Goal: Feedback & Contribution: Submit feedback/report problem

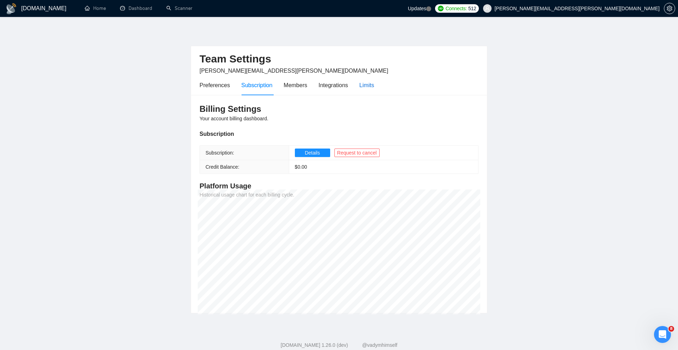
click at [369, 85] on div "Limits" at bounding box center [367, 85] width 15 height 9
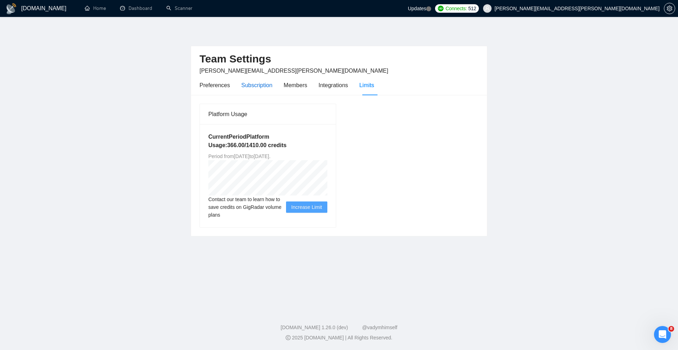
click at [247, 85] on div "Subscription" at bounding box center [256, 85] width 31 height 9
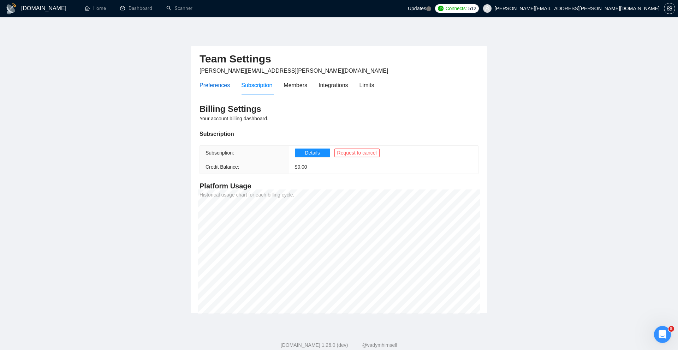
click at [224, 86] on div "Preferences" at bounding box center [215, 85] width 30 height 9
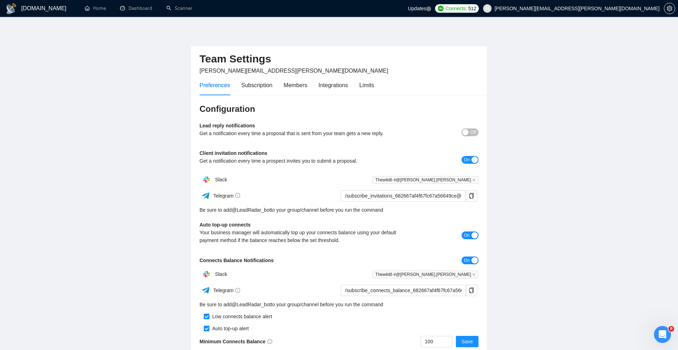
scroll to position [12, 0]
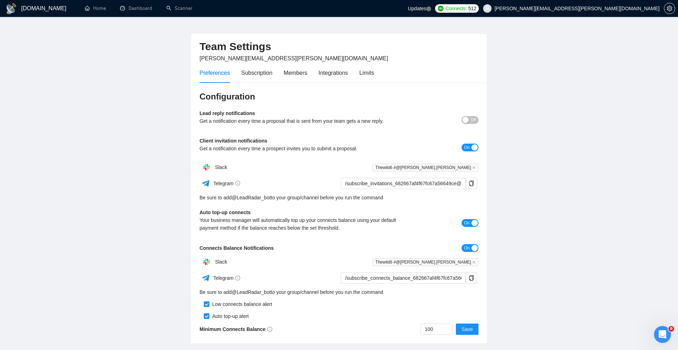
click at [36, 7] on h1 "[DOMAIN_NAME]" at bounding box center [43, 8] width 45 height 17
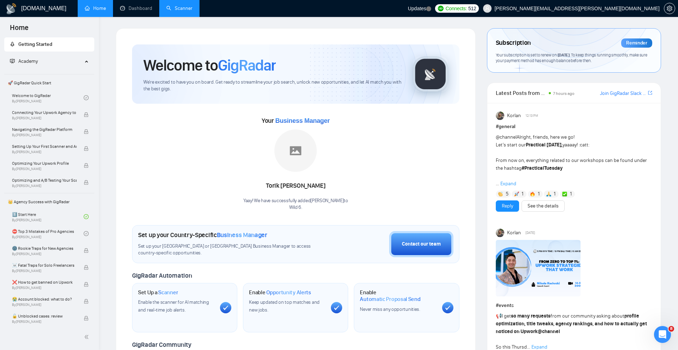
click at [180, 10] on link "Scanner" at bounding box center [179, 8] width 26 height 6
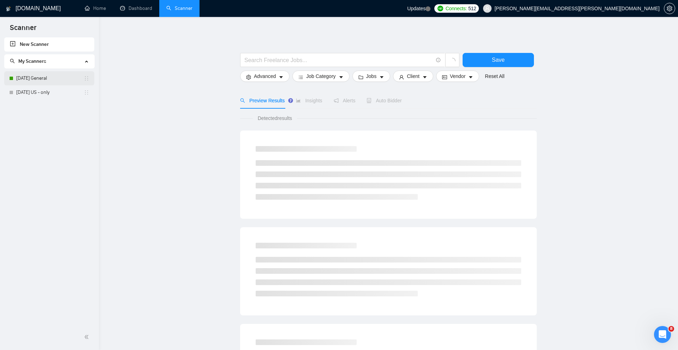
click at [53, 84] on link "[DATE] General" at bounding box center [49, 78] width 67 height 14
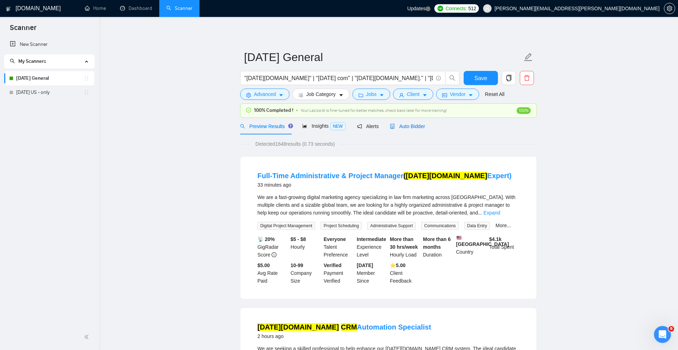
click at [406, 129] on span "Auto Bidder" at bounding box center [407, 127] width 35 height 6
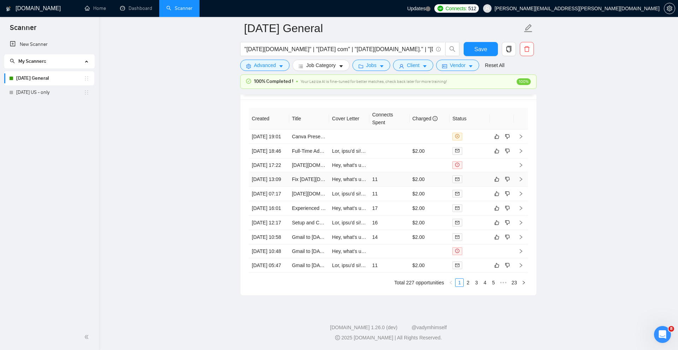
scroll to position [1775, 0]
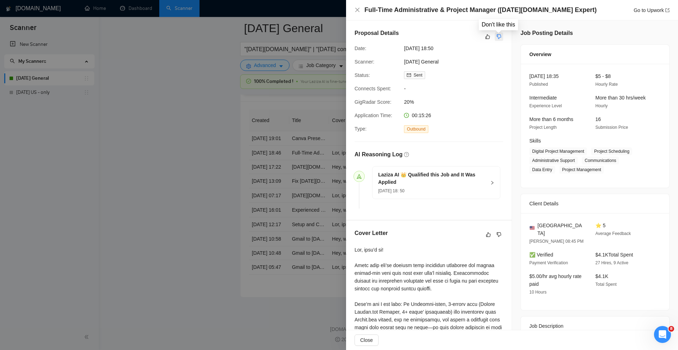
click at [499, 35] on icon "dislike" at bounding box center [499, 37] width 5 height 6
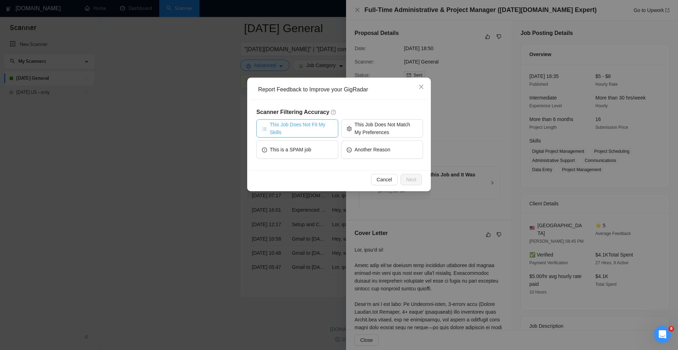
click at [315, 133] on span "This Job Does Not Fit My Skills" at bounding box center [301, 129] width 63 height 16
click at [281, 146] on span "This is a SPAM job" at bounding box center [290, 150] width 41 height 8
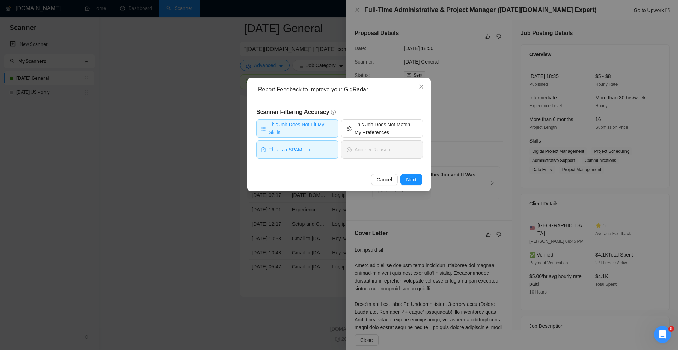
scroll to position [1775, 0]
click at [289, 136] on button "This Job Does Not Fit My Skills" at bounding box center [297, 128] width 82 height 18
click at [291, 151] on span "This is a SPAM job" at bounding box center [289, 150] width 41 height 8
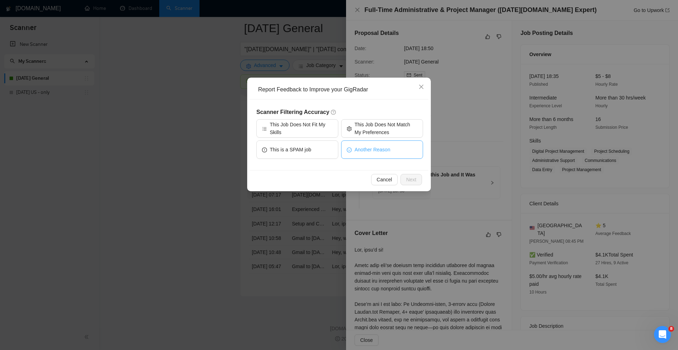
click at [365, 152] on span "Another Reason" at bounding box center [373, 150] width 36 height 8
click at [408, 178] on span "Next" at bounding box center [411, 180] width 10 height 8
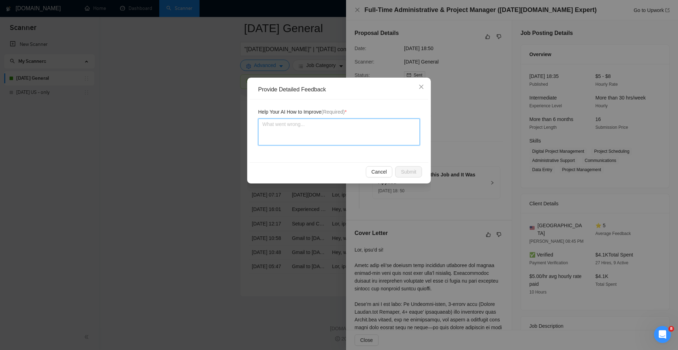
click at [351, 138] on textarea at bounding box center [339, 132] width 162 height 27
type textarea "w"
type textarea "we"
type textarea "we d"
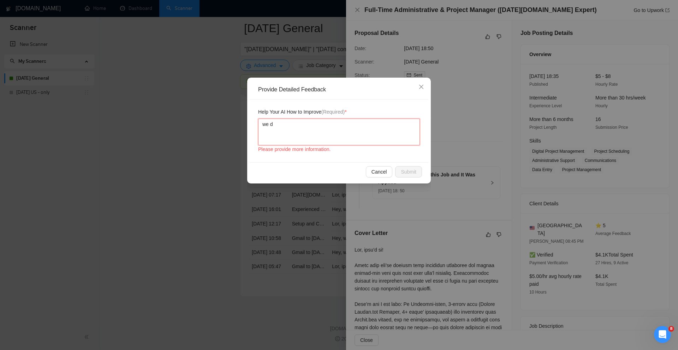
type textarea "we do"
type textarea "we do n"
type textarea "we do no"
type textarea "we do not"
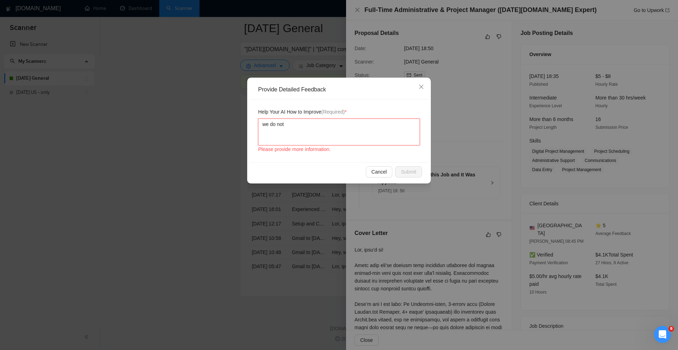
type textarea "we do not"
type textarea "we do not f"
type textarea "we do not"
type textarea "we do not w"
type textarea "we do not wa"
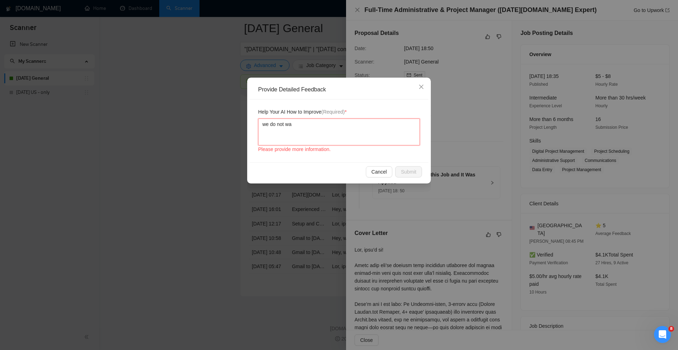
type textarea "we do not wan"
type textarea "we do not want"
type textarea "we do not want a"
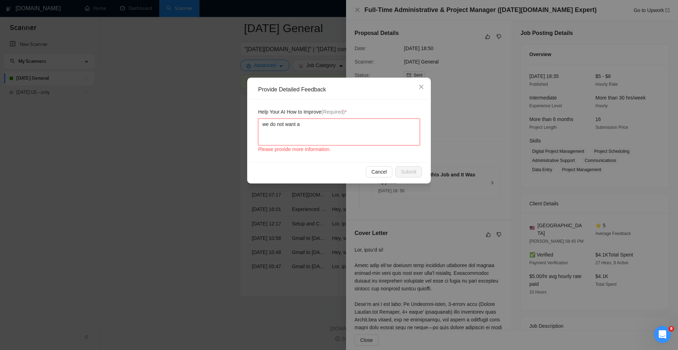
type textarea "we do not want a f"
type textarea "we do not want a fu"
type textarea "we do not want a ful"
type textarea "we do not want a full"
type textarea "we do not want a fullt"
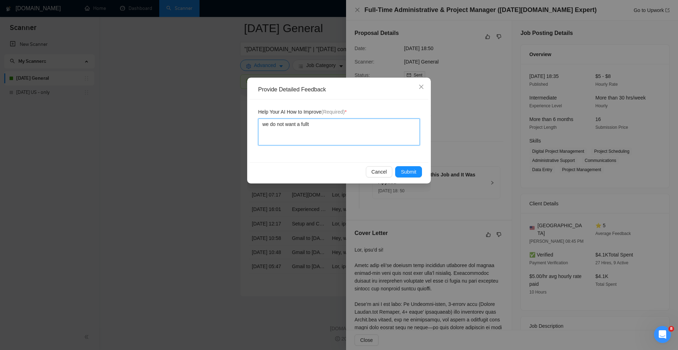
type textarea "we do not want a fullti"
type textarea "we do not want a fulltime"
type textarea "we do not want a fulltime t"
type textarea "we do not want a fulltime tj"
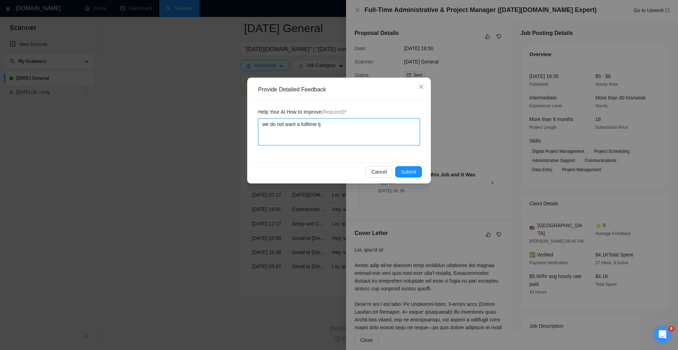
type textarea "we do not want a fulltime t"
type textarea "we do not want a fulltime"
type textarea "we do not want a fulltime jo"
type textarea "we do not want a fulltime job"
click at [403, 171] on span "Submit" at bounding box center [409, 172] width 16 height 8
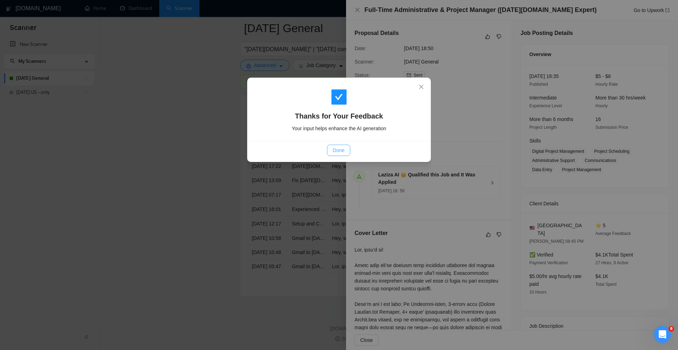
drag, startPoint x: 344, startPoint y: 151, endPoint x: 388, endPoint y: 140, distance: 44.9
click at [344, 151] on span "Done" at bounding box center [339, 151] width 12 height 8
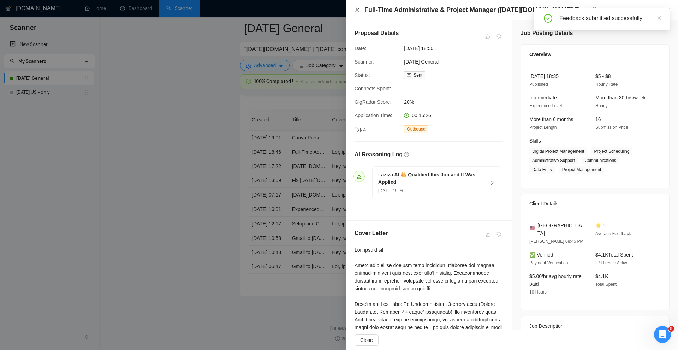
click at [355, 10] on icon "close" at bounding box center [358, 10] width 6 height 6
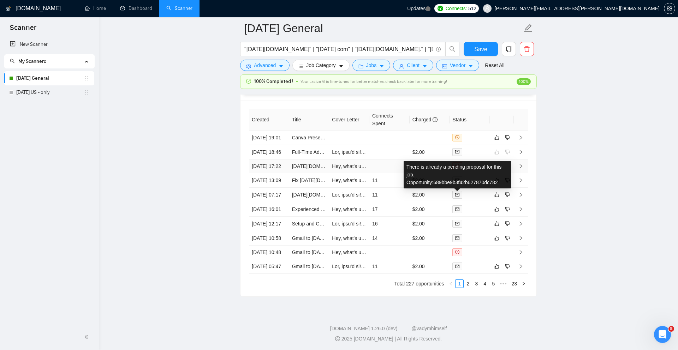
click at [456, 168] on icon "exclamation-circle" at bounding box center [457, 166] width 4 height 4
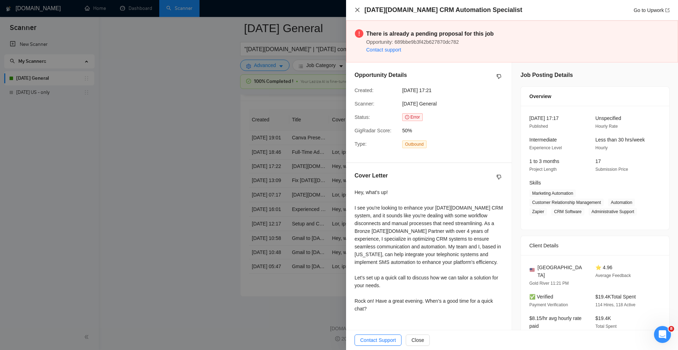
click at [356, 11] on icon "close" at bounding box center [357, 10] width 4 height 4
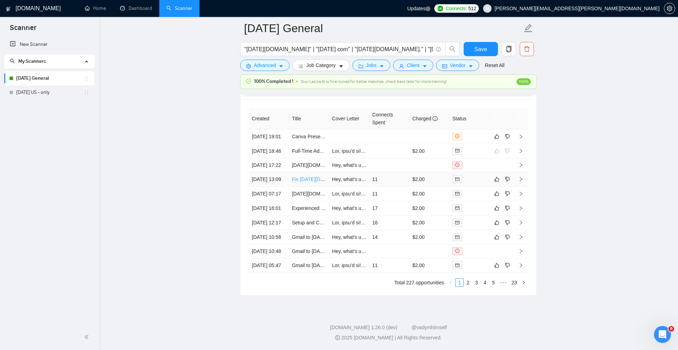
scroll to position [1793, 0]
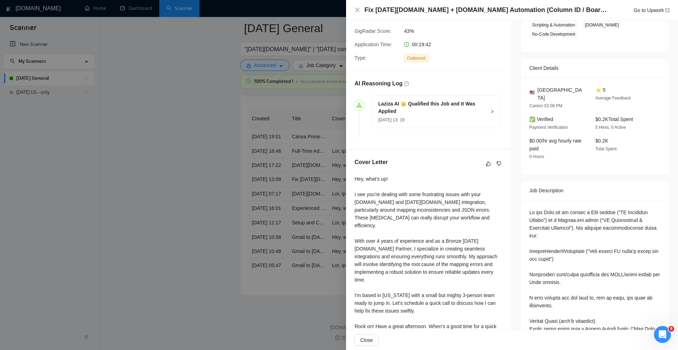
scroll to position [135, 0]
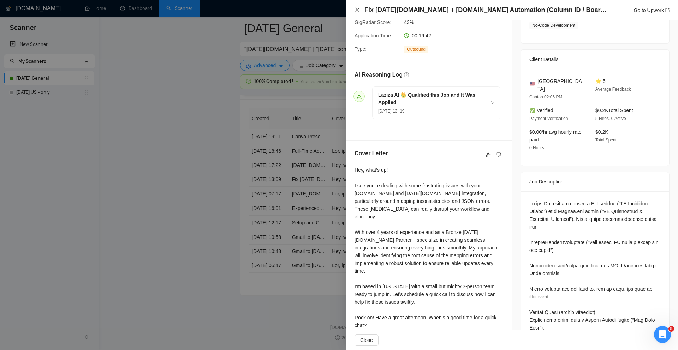
click at [360, 10] on icon "close" at bounding box center [358, 10] width 6 height 6
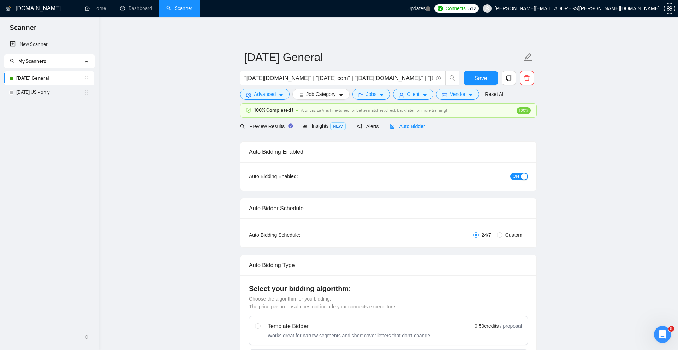
click at [30, 9] on h1 "[DOMAIN_NAME]" at bounding box center [38, 8] width 45 height 17
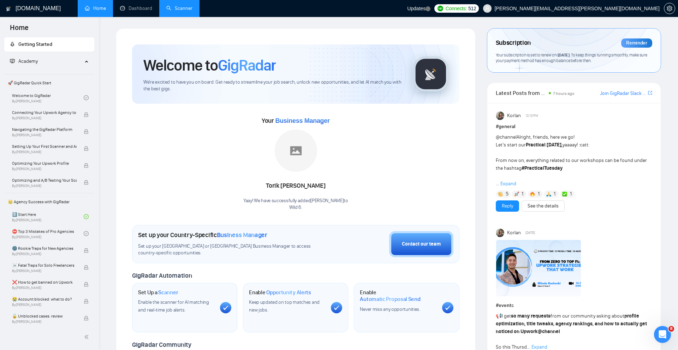
click at [193, 5] on link "Scanner" at bounding box center [179, 8] width 26 height 6
